Goal: Task Accomplishment & Management: Use online tool/utility

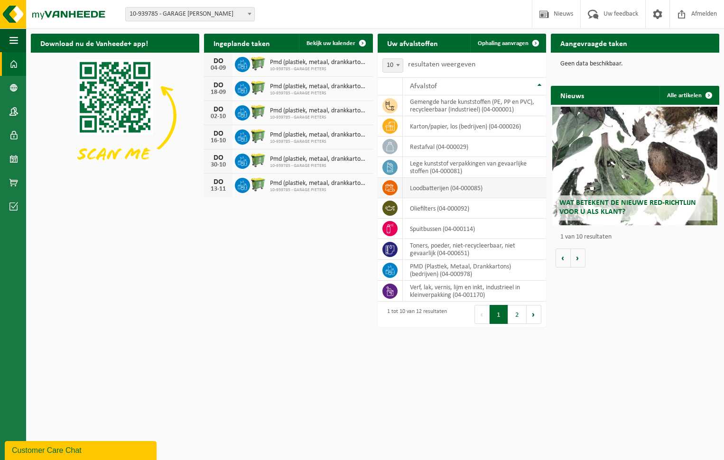
click at [437, 189] on td "loodbatterijen (04-000085)" at bounding box center [474, 188] width 143 height 20
click at [394, 185] on icon at bounding box center [389, 187] width 9 height 9
click at [438, 186] on td "loodbatterijen (04-000085)" at bounding box center [474, 188] width 143 height 20
click at [464, 189] on td "loodbatterijen (04-000085)" at bounding box center [474, 188] width 143 height 20
click at [388, 186] on icon at bounding box center [389, 187] width 9 height 9
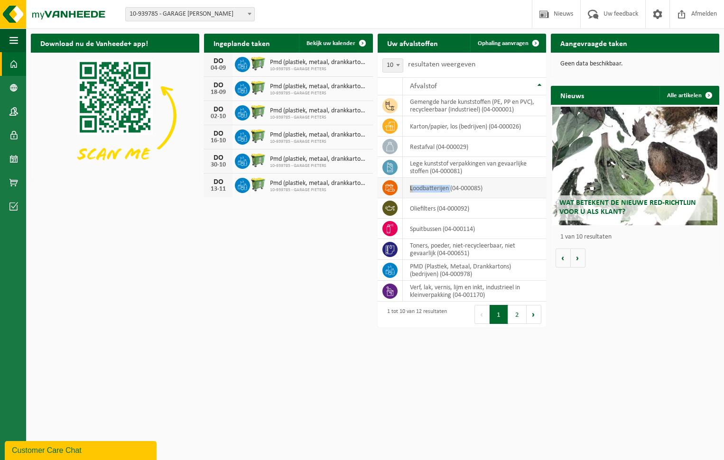
click at [388, 186] on icon at bounding box center [389, 187] width 9 height 9
click at [388, 185] on icon at bounding box center [389, 188] width 9 height 8
click at [514, 42] on span "Ophaling aanvragen" at bounding box center [503, 43] width 51 height 6
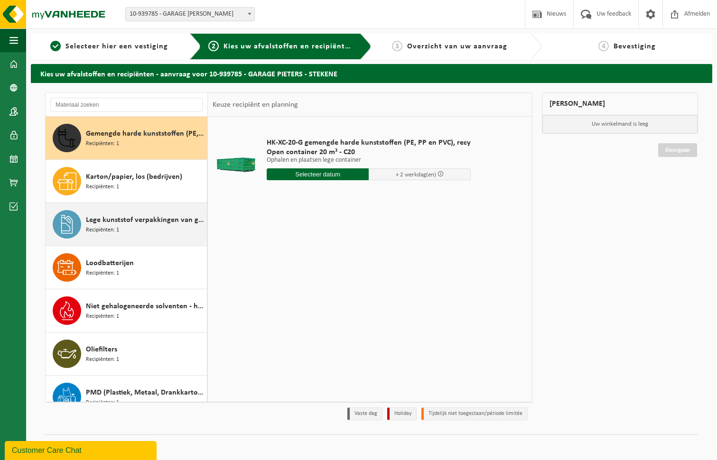
scroll to position [47, 0]
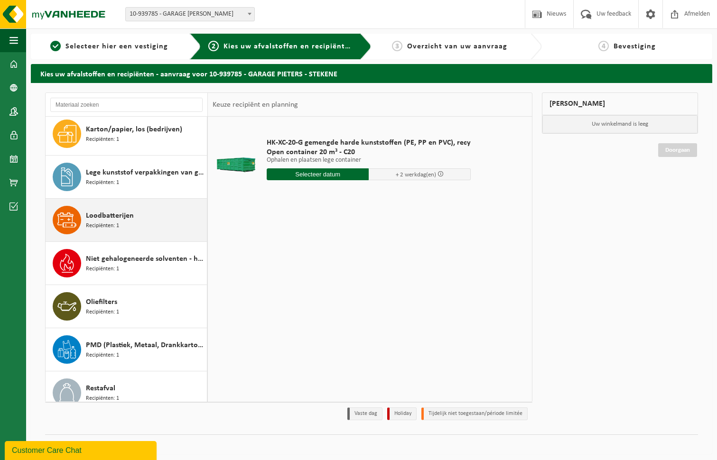
click at [101, 215] on span "Loodbatterijen" at bounding box center [110, 215] width 48 height 11
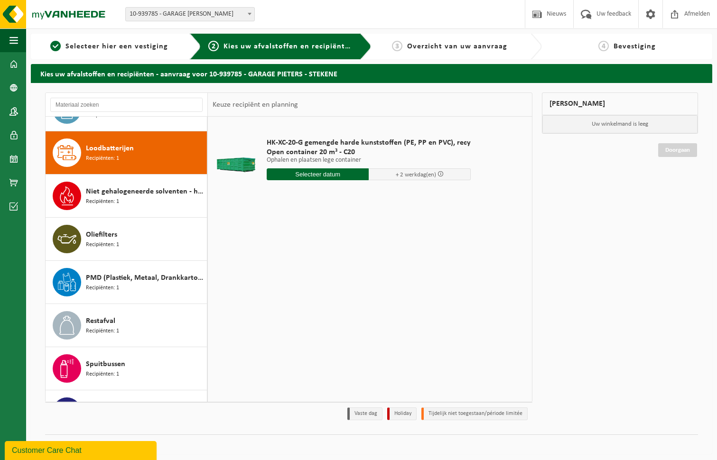
scroll to position [130, 0]
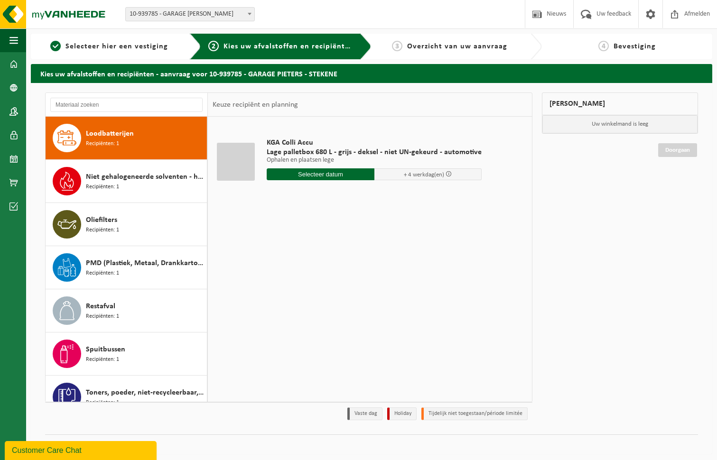
click at [319, 176] on input "text" at bounding box center [321, 174] width 108 height 12
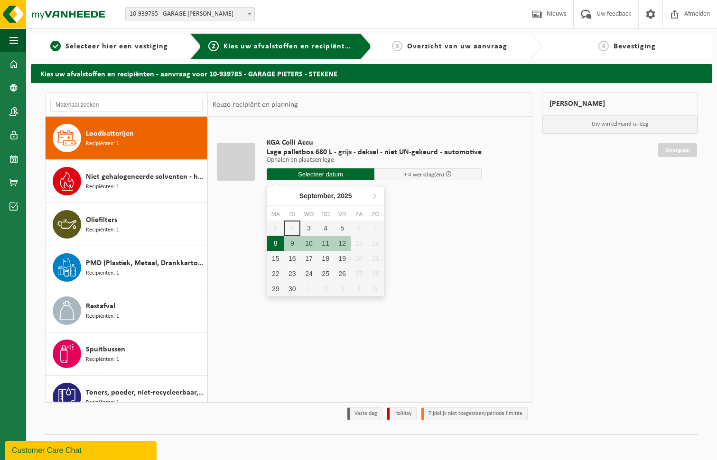
click at [272, 244] on div "8" at bounding box center [275, 243] width 17 height 15
type input "Van [DATE]"
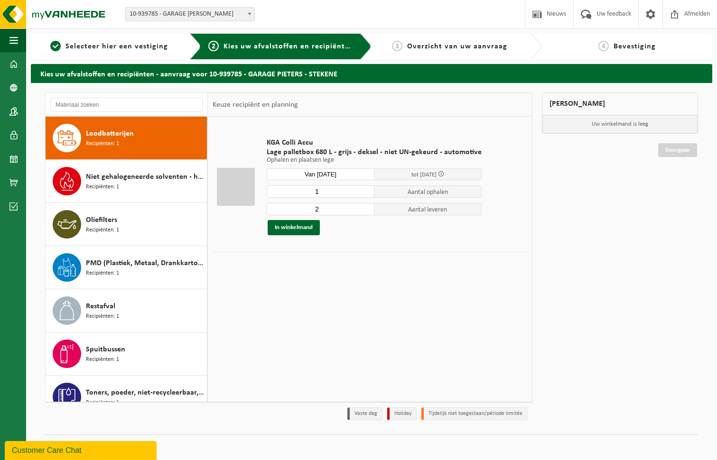
type input "1"
click at [364, 193] on input "1" at bounding box center [321, 192] width 108 height 12
type input "1"
click at [365, 211] on input "1" at bounding box center [321, 209] width 108 height 12
click at [298, 229] on button "In winkelmand" at bounding box center [294, 227] width 52 height 15
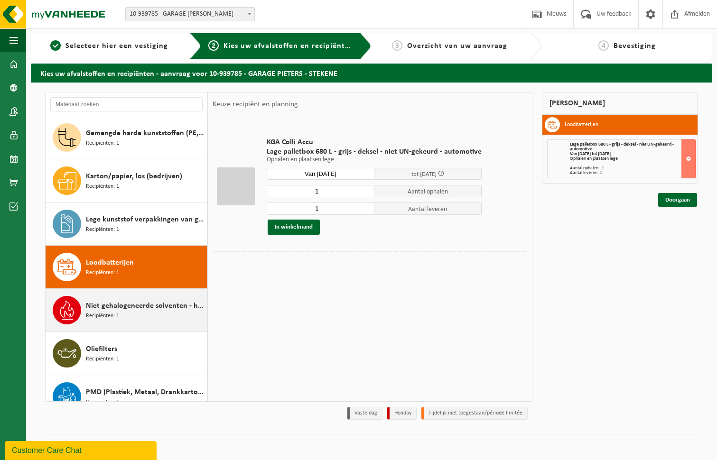
scroll to position [0, 0]
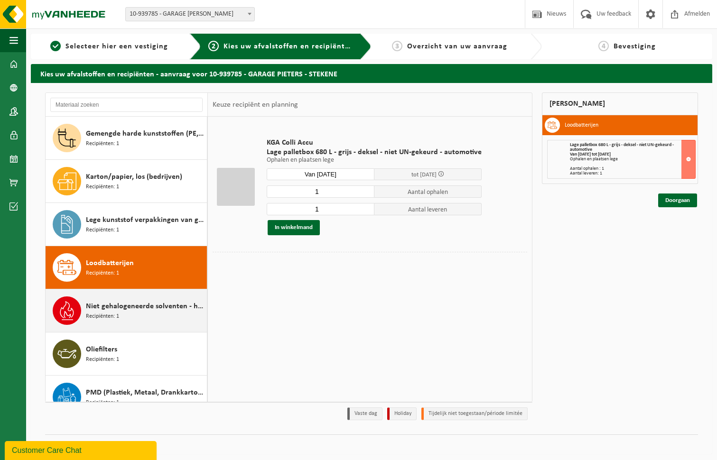
click at [101, 314] on span "Recipiënten: 1" at bounding box center [102, 316] width 33 height 9
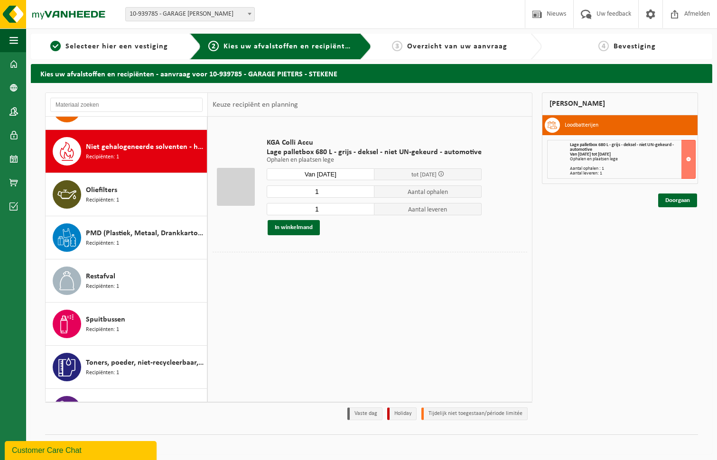
scroll to position [173, 0]
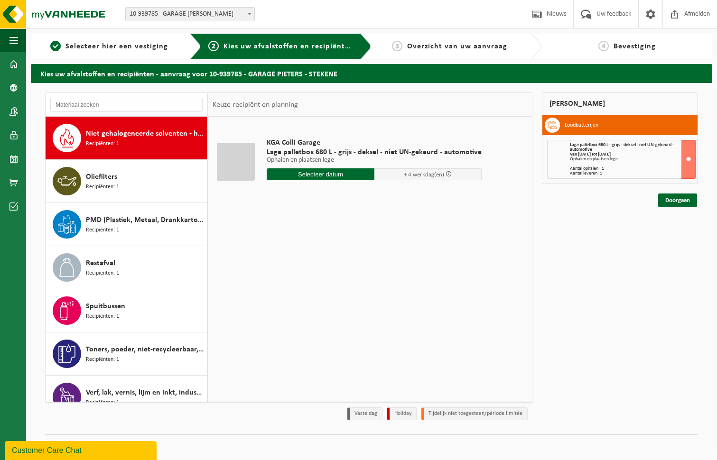
click at [339, 174] on input "text" at bounding box center [321, 174] width 108 height 12
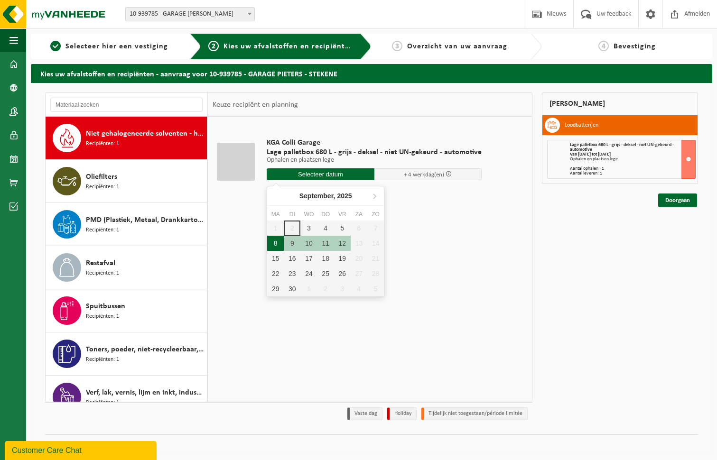
click at [272, 240] on div "8" at bounding box center [275, 243] width 17 height 15
type input "Van [DATE]"
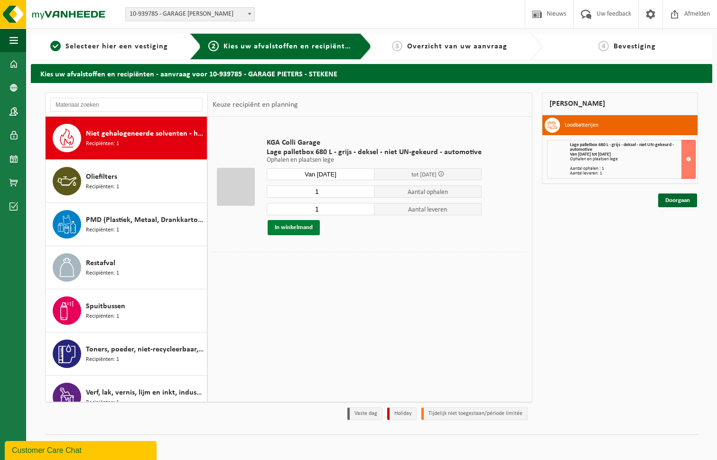
click at [304, 226] on button "In winkelmand" at bounding box center [294, 227] width 52 height 15
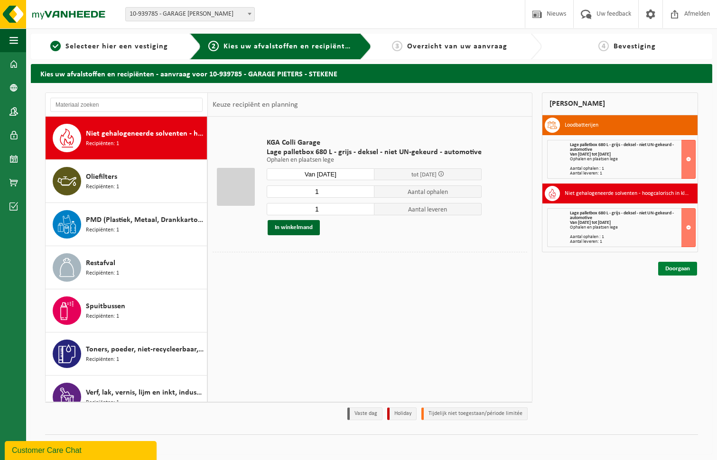
click at [679, 265] on link "Doorgaan" at bounding box center [677, 269] width 39 height 14
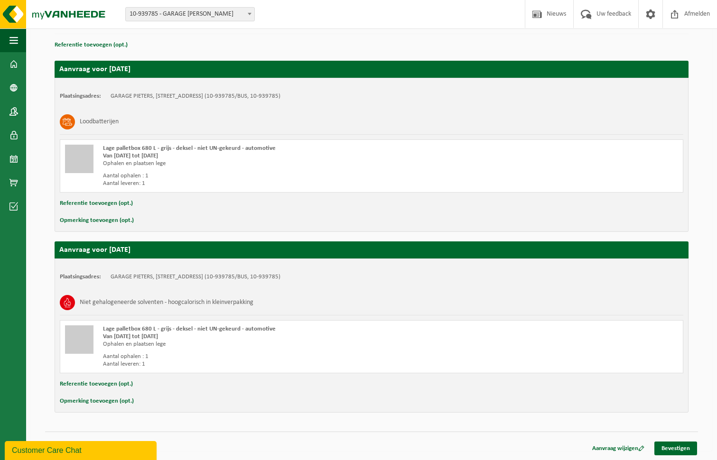
scroll to position [86, 0]
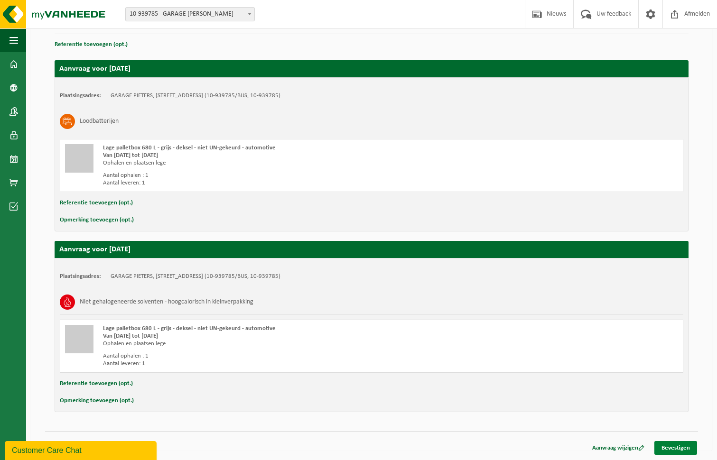
click at [666, 448] on link "Bevestigen" at bounding box center [675, 448] width 43 height 14
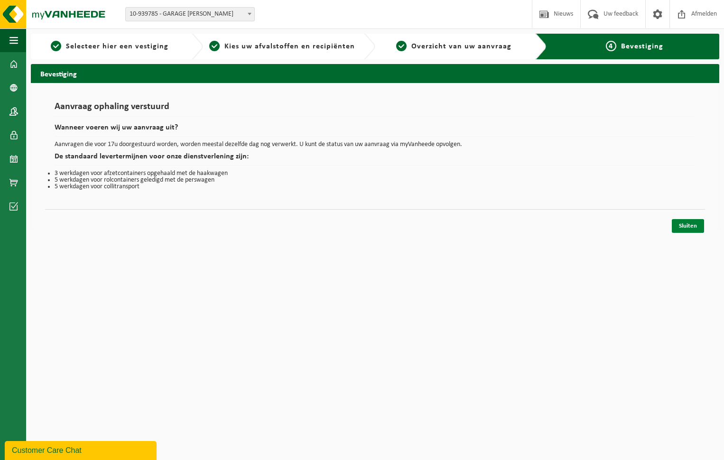
click at [691, 228] on link "Sluiten" at bounding box center [688, 226] width 32 height 14
